Goal: Navigation & Orientation: Find specific page/section

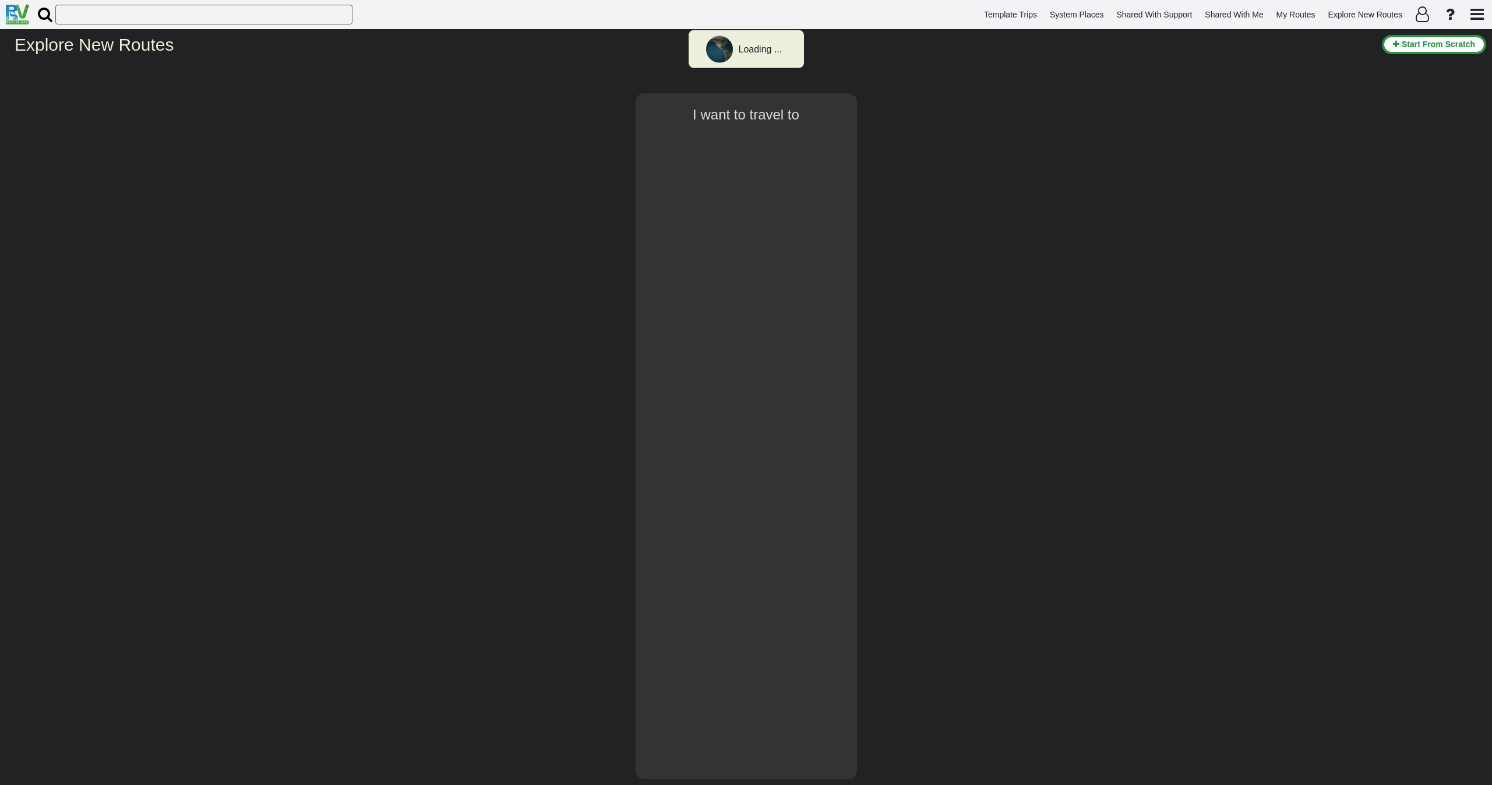
type input "[GEOGRAPHIC_DATA]"
select select "number:3"
type input "[GEOGRAPHIC_DATA]"
select select "number:3"
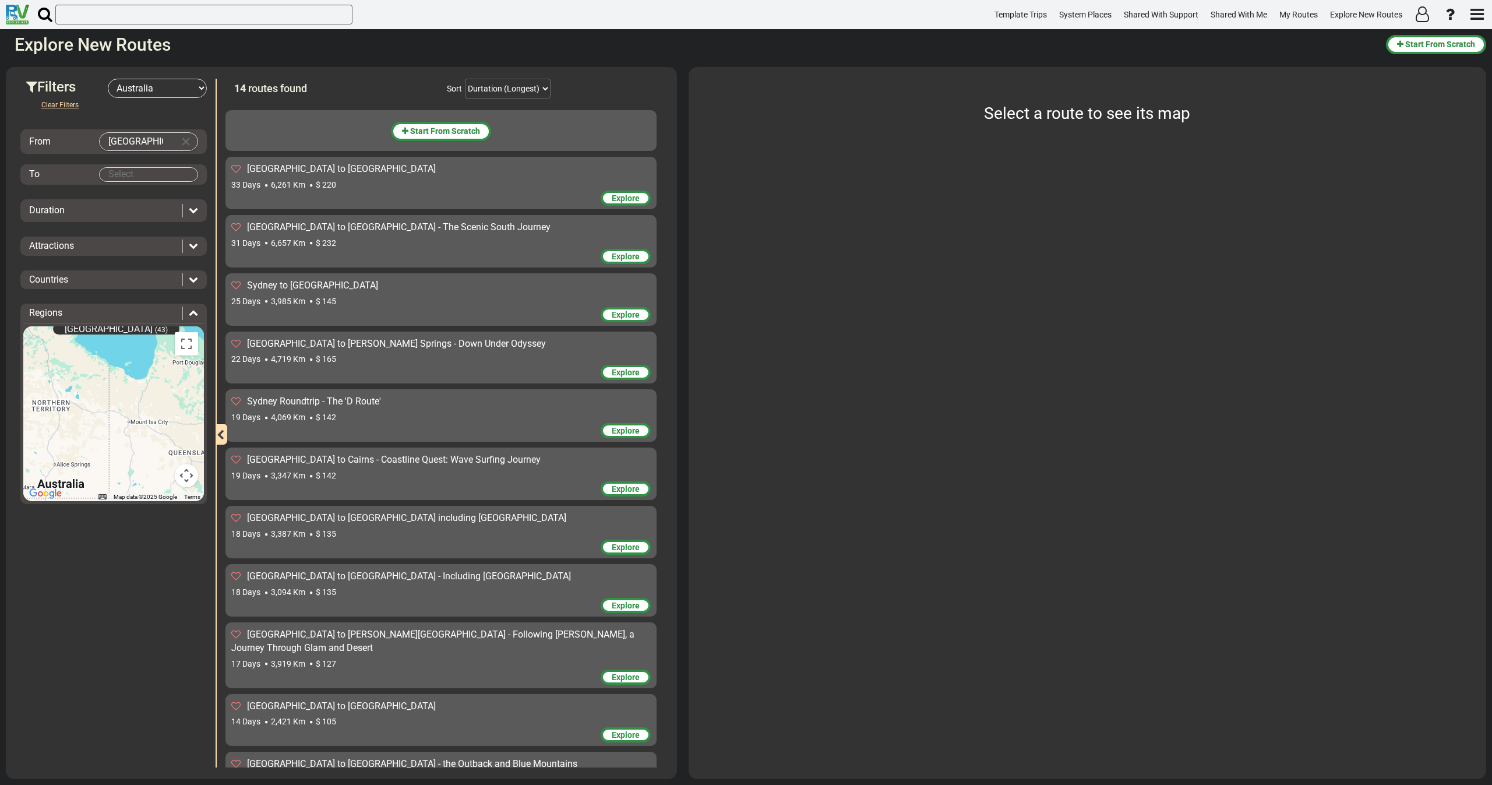
click at [182, 88] on select "-- Select Destination -- [GEOGRAPHIC_DATA] [GEOGRAPHIC_DATA] [GEOGRAPHIC_DATA] …" at bounding box center [157, 88] width 99 height 19
